Goal: Task Accomplishment & Management: Complete application form

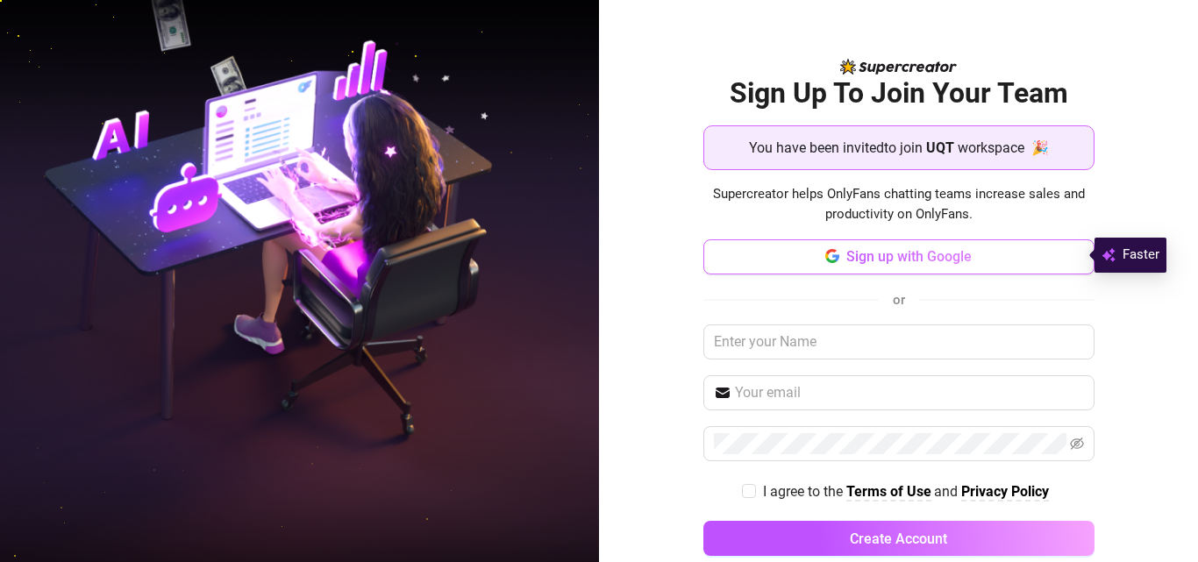
scroll to position [31, 0]
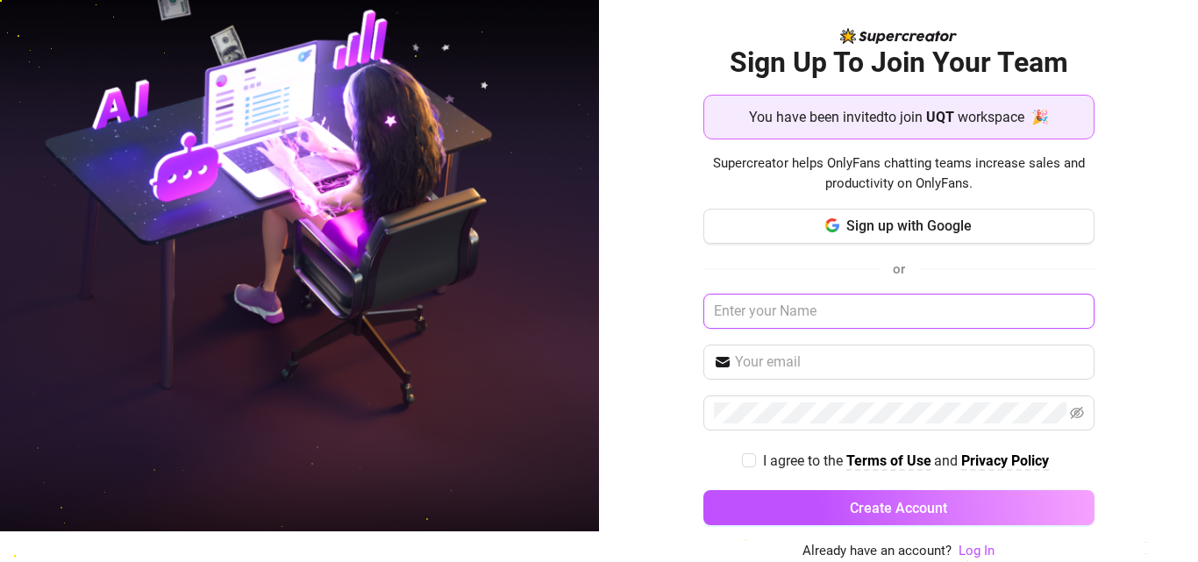
click at [845, 316] on input "text" at bounding box center [898, 311] width 391 height 35
type input "simonnn"
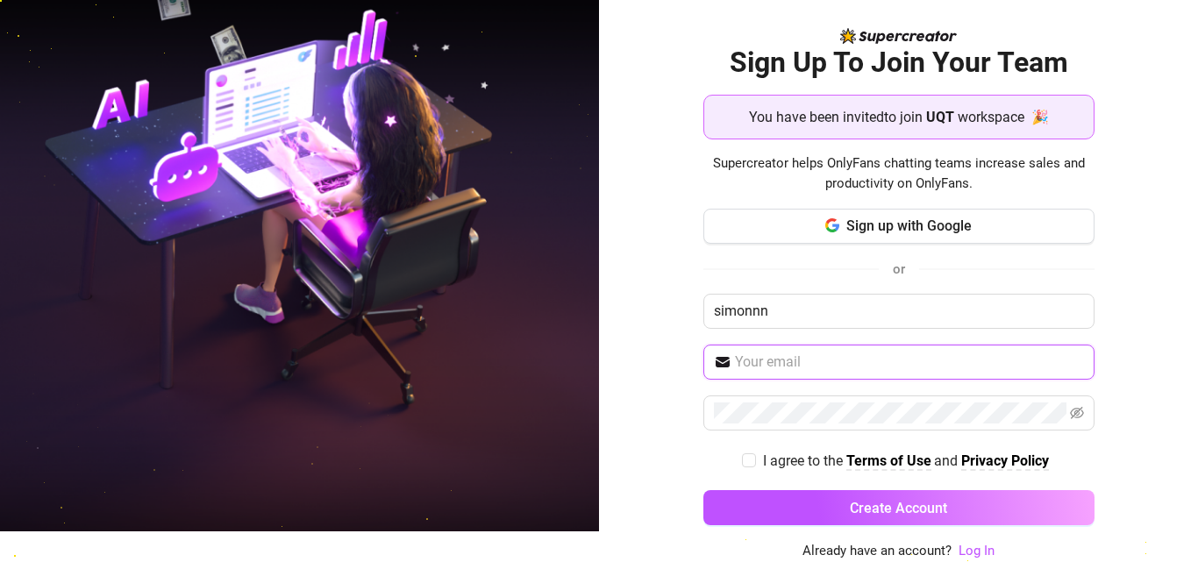
click at [820, 360] on input "text" at bounding box center [909, 362] width 349 height 21
type input "elssimon777@gmail.com"
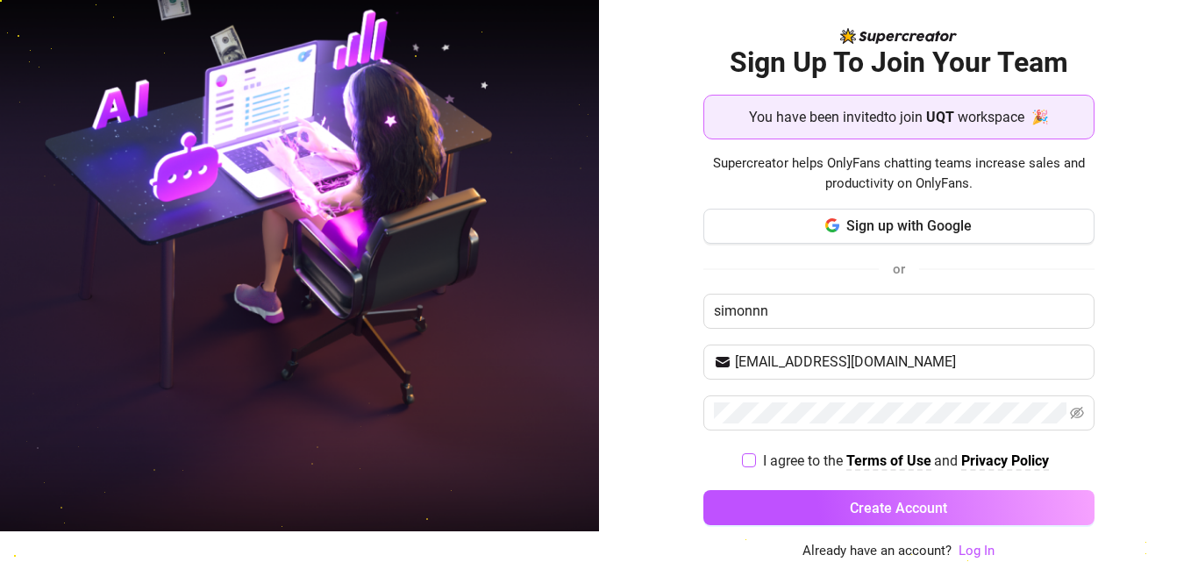
click at [742, 455] on input "I agree to the Terms of Use and Privacy Policy" at bounding box center [748, 459] width 12 height 12
checkbox input "true"
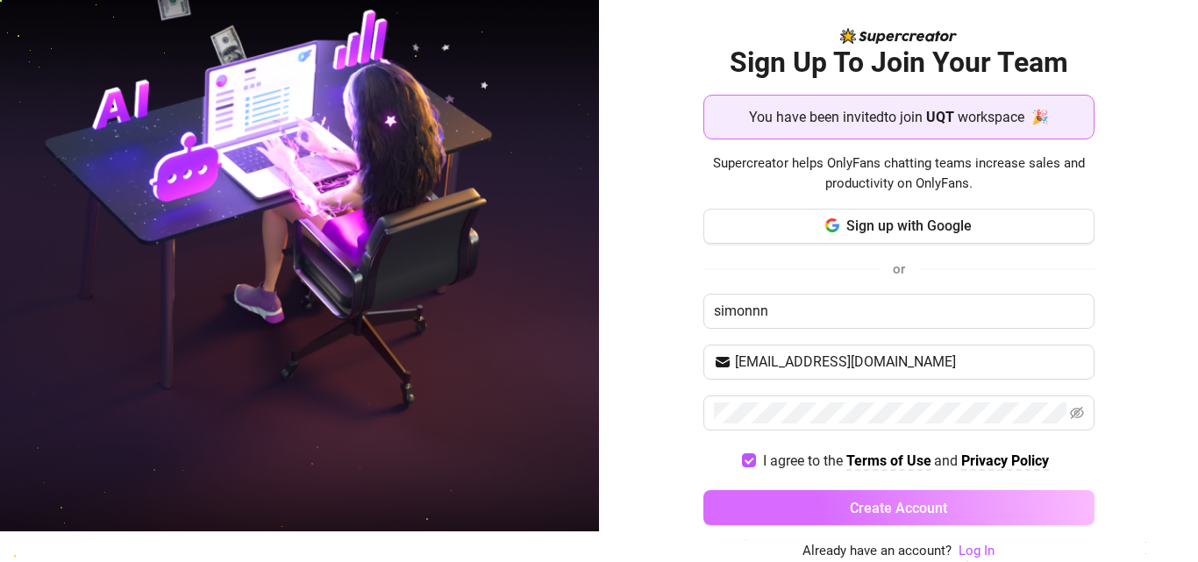
click at [851, 503] on span "Create Account" at bounding box center [898, 508] width 97 height 17
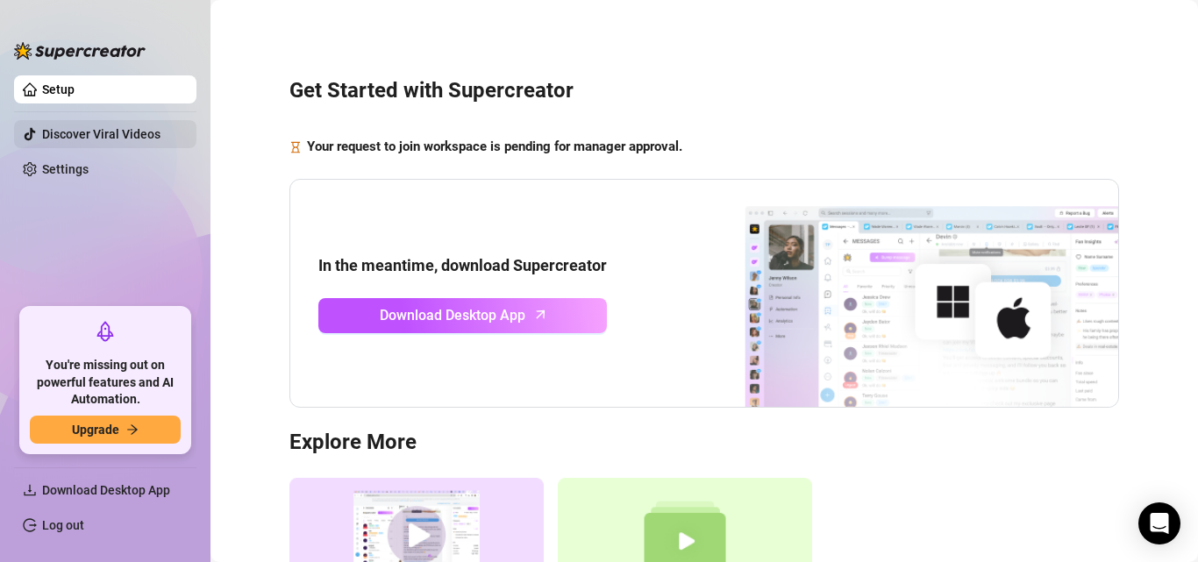
click at [125, 135] on link "Discover Viral Videos" at bounding box center [101, 134] width 118 height 14
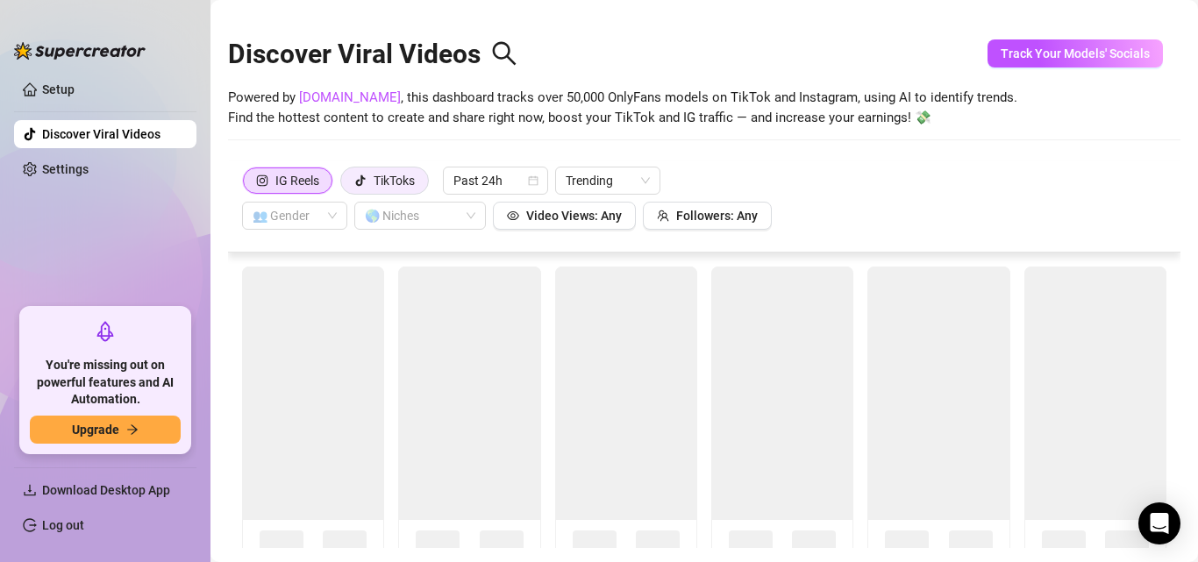
click at [388, 180] on div "TikToks" at bounding box center [394, 180] width 41 height 26
click at [346, 185] on input "TikToks" at bounding box center [346, 185] width 0 height 0
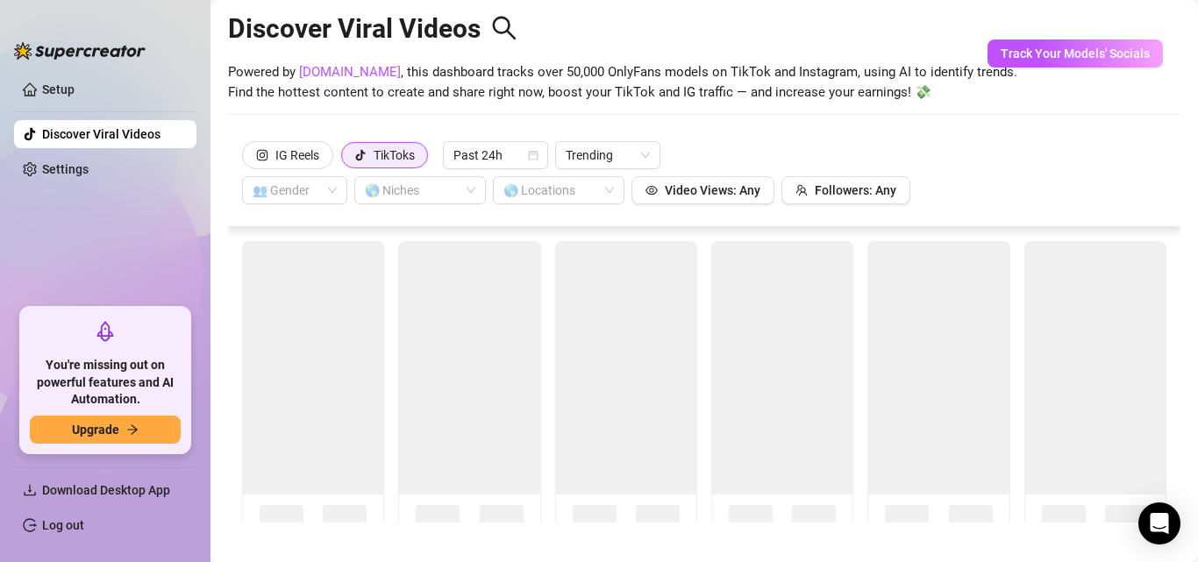
scroll to position [39, 0]
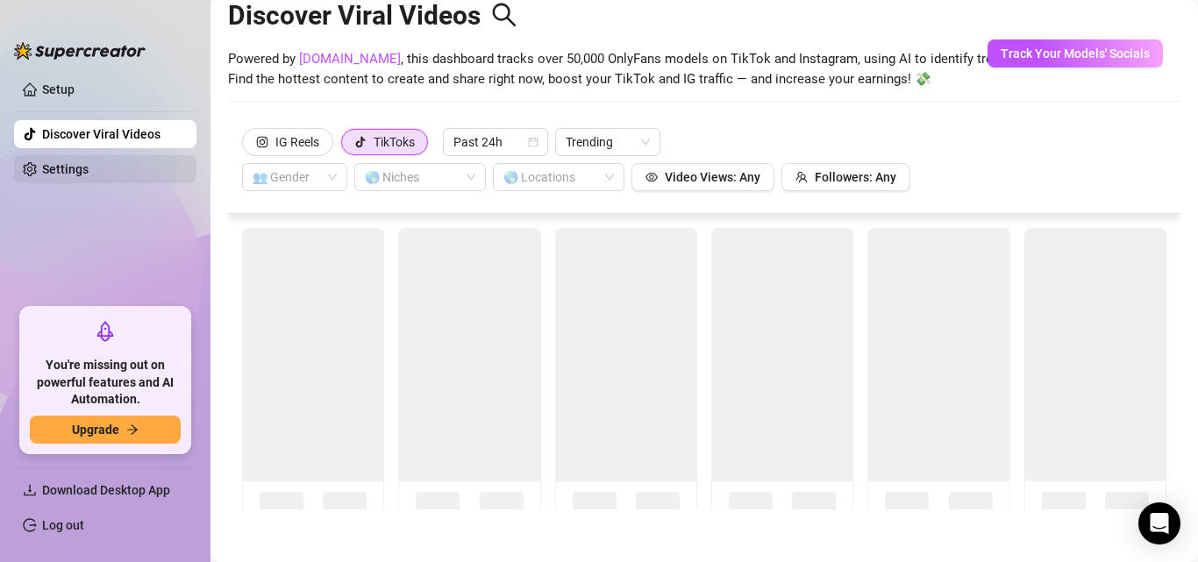
click at [89, 166] on link "Settings" at bounding box center [65, 169] width 46 height 14
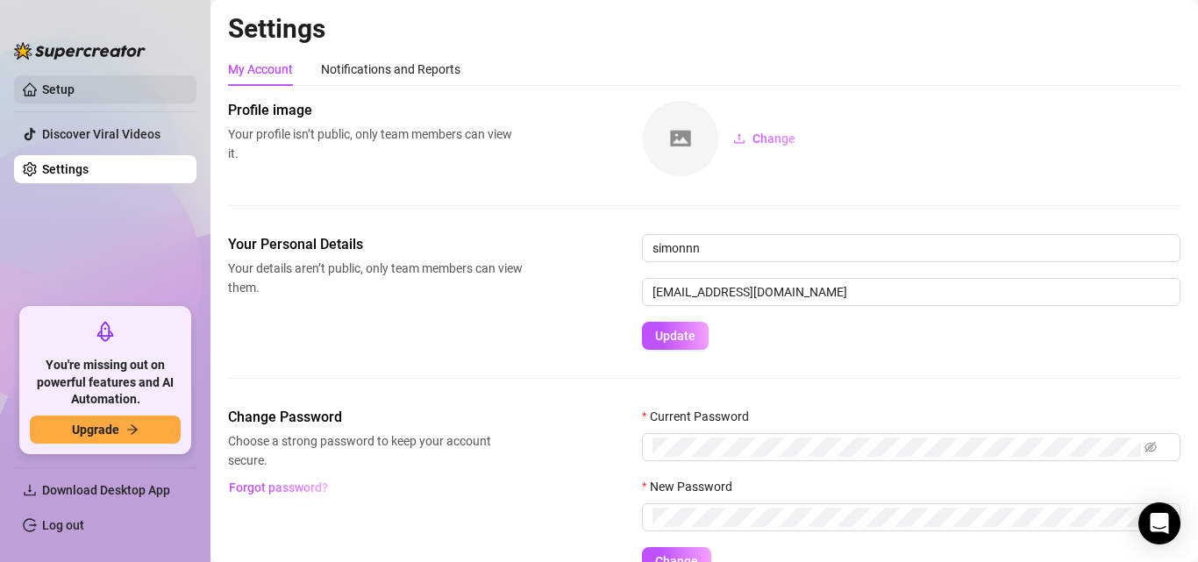
click at [66, 82] on link "Setup" at bounding box center [58, 89] width 32 height 14
